Goal: Task Accomplishment & Management: Manage account settings

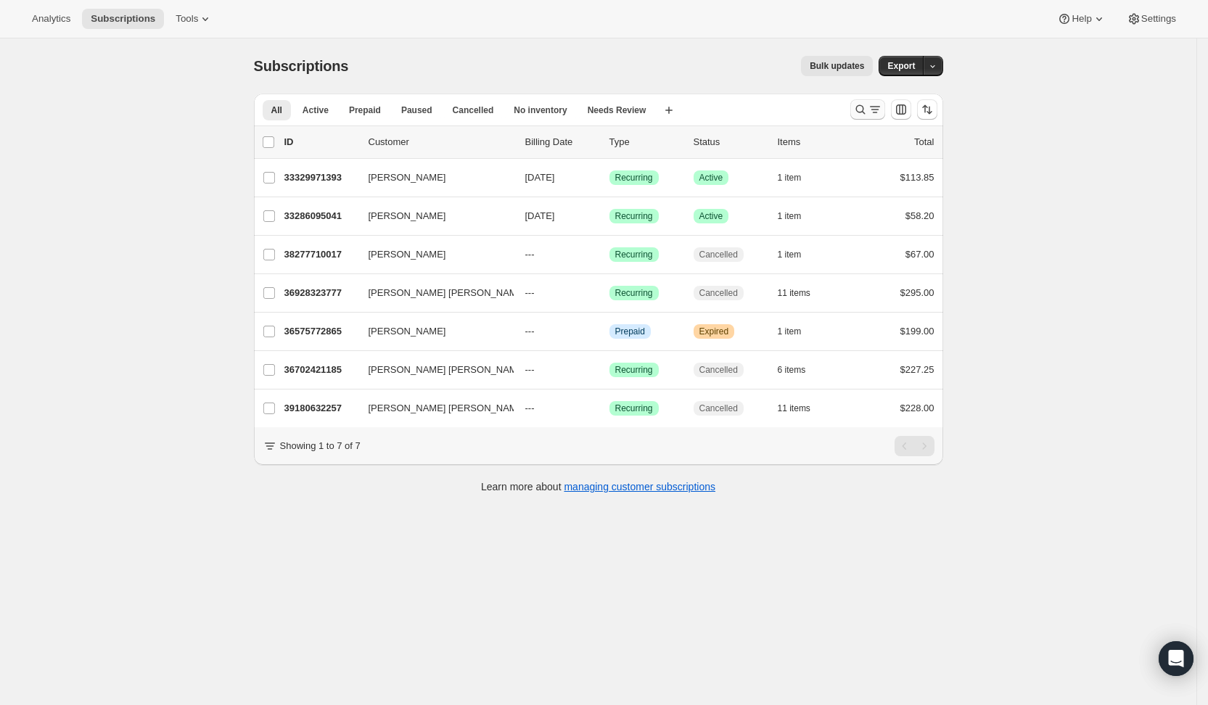
click at [876, 100] on button "Search and filter results" at bounding box center [867, 109] width 35 height 20
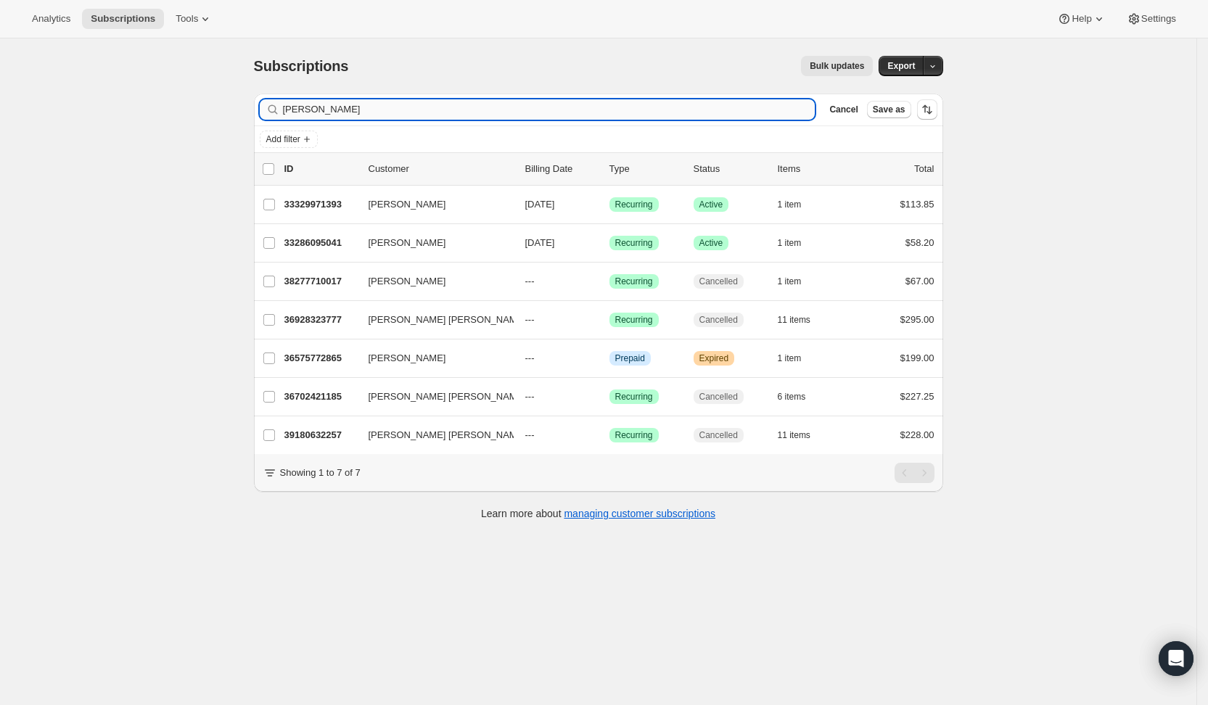
type input "brandon"
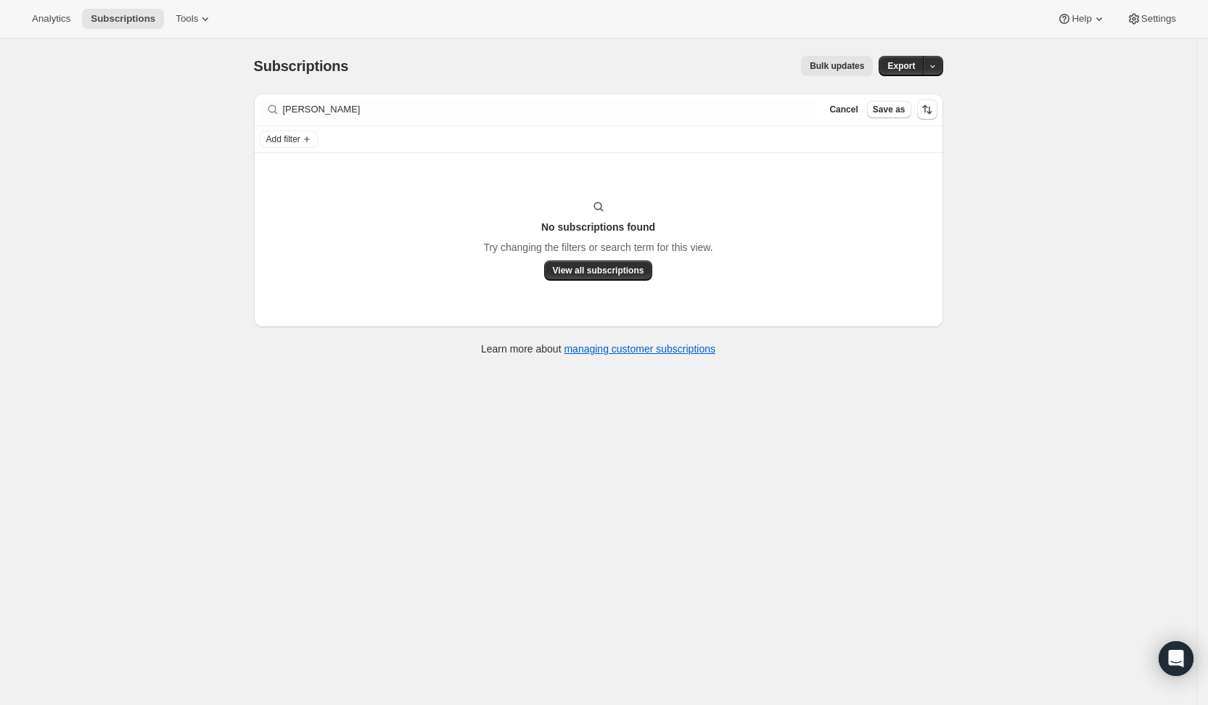
click at [65, 212] on div "Subscriptions. This page is ready Subscriptions Bulk updates More actions Bulk …" at bounding box center [598, 390] width 1196 height 705
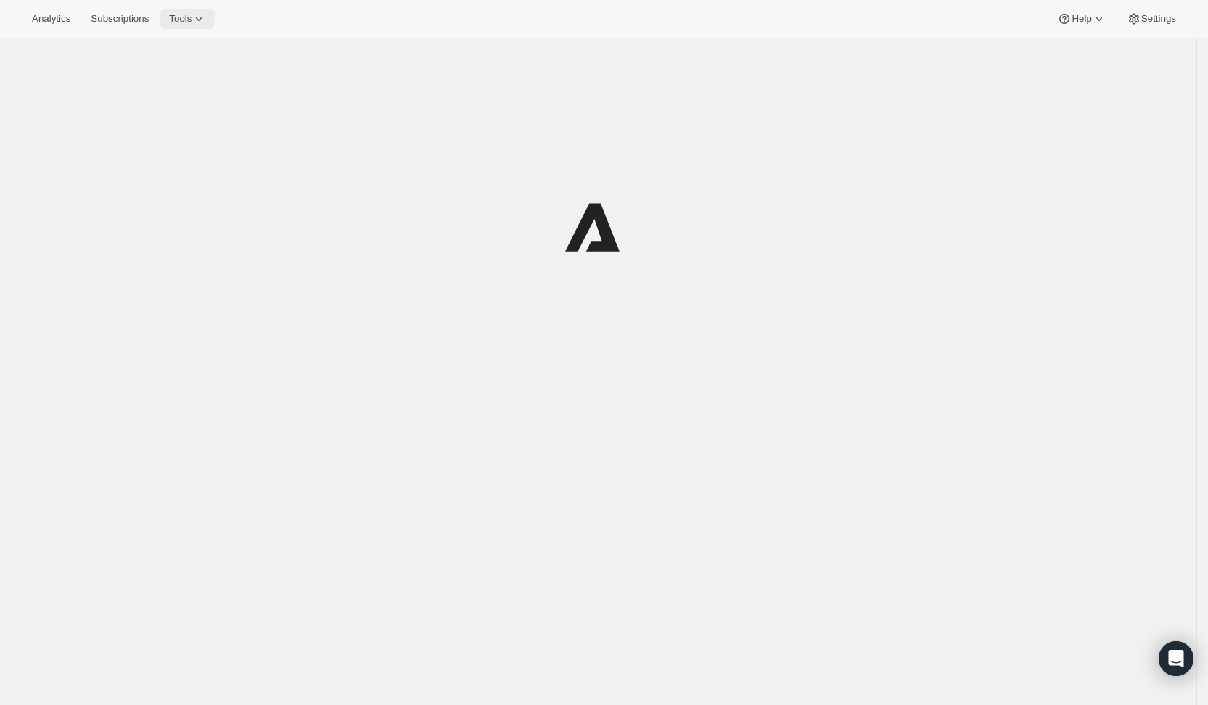
click at [192, 13] on span "Tools" at bounding box center [180, 19] width 22 height 12
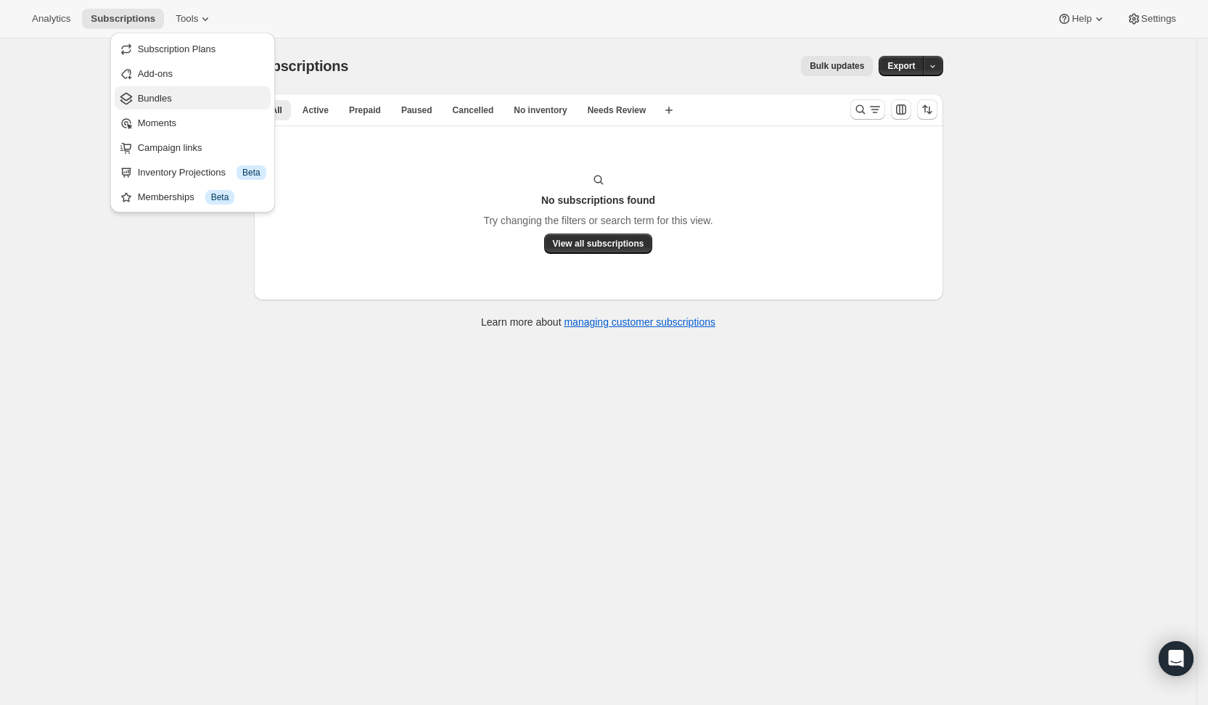
click at [184, 97] on span "Bundles" at bounding box center [202, 98] width 128 height 15
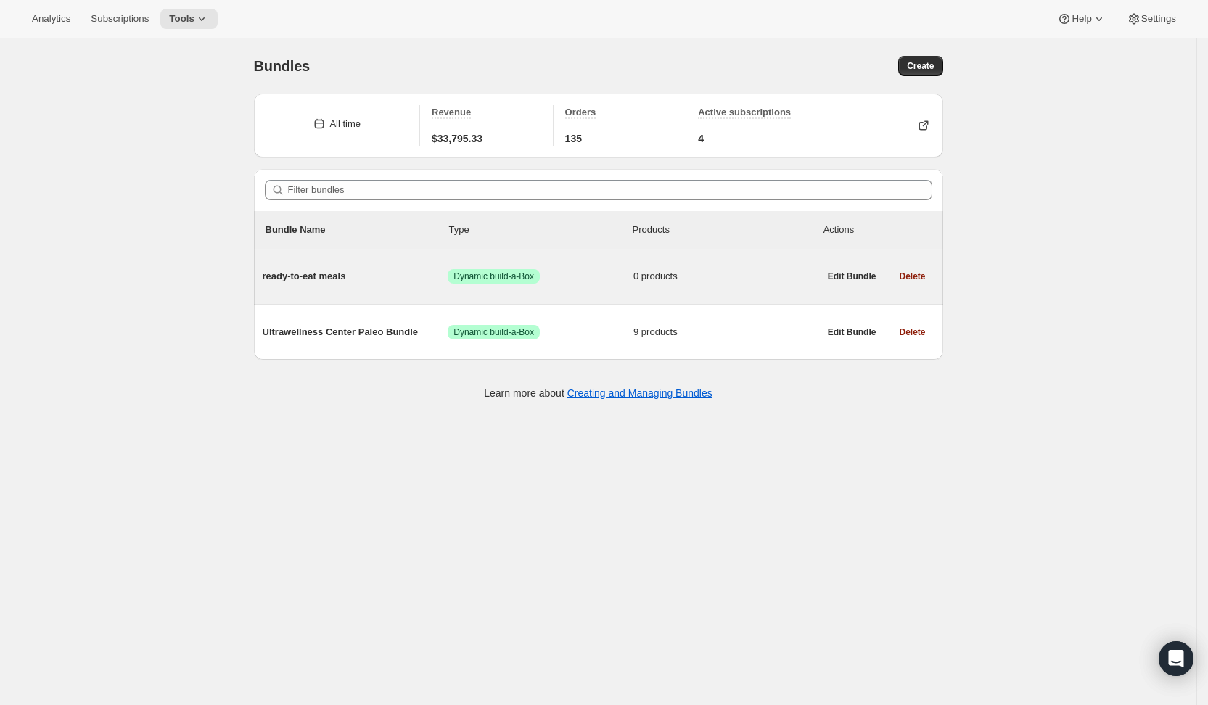
click at [316, 272] on span "ready-to-eat meals" at bounding box center [356, 276] width 186 height 15
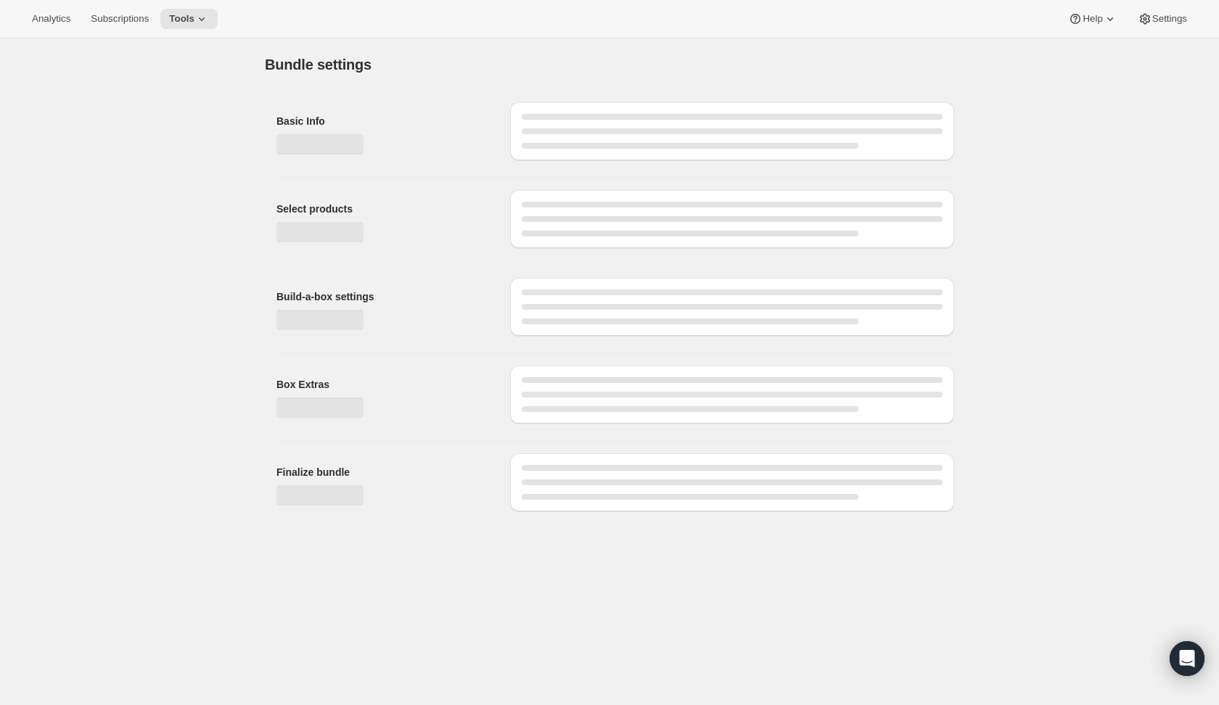
type input "ready-to-eat meals"
radio input "true"
checkbox input "true"
